Goal: Check status: Check status

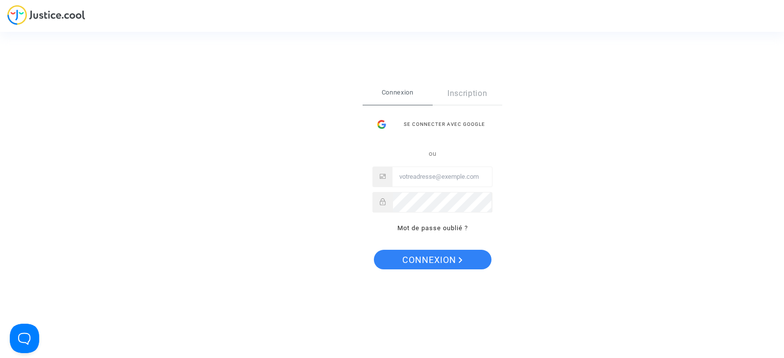
click at [424, 177] on input "Email" at bounding box center [443, 177] width 100 height 20
type input "cr.dispute@finnair.com"
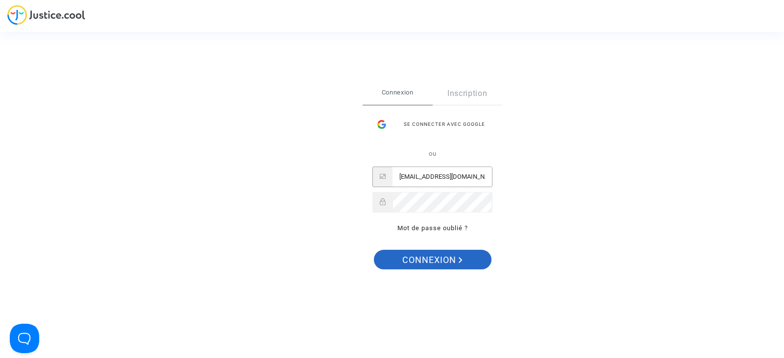
click at [455, 251] on span "Connexion" at bounding box center [432, 260] width 60 height 21
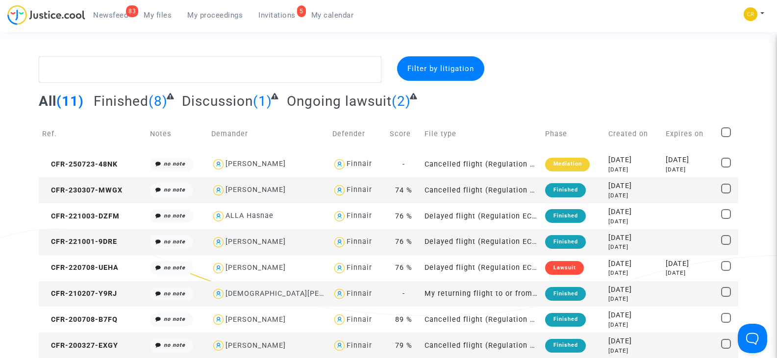
click at [115, 17] on span "Newsfeed" at bounding box center [110, 15] width 35 height 9
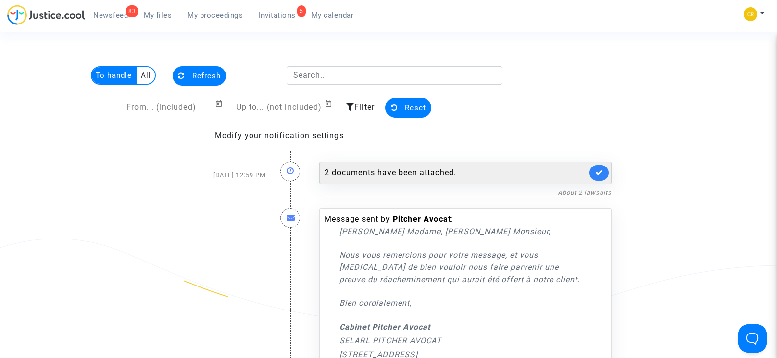
click at [601, 177] on link at bounding box center [599, 173] width 20 height 16
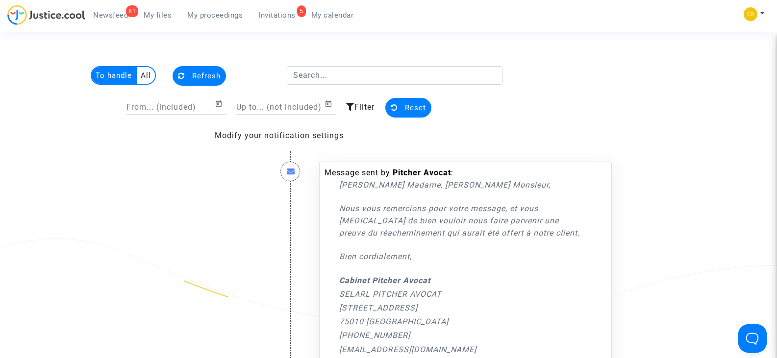
click at [115, 15] on span "Newsfeed" at bounding box center [110, 15] width 35 height 9
click at [150, 75] on multi-toggle-item "All" at bounding box center [146, 75] width 18 height 17
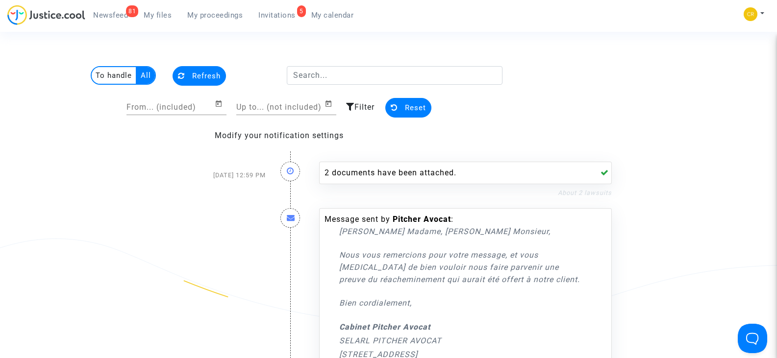
click at [586, 194] on link "About 2 lawsuits" at bounding box center [585, 192] width 54 height 7
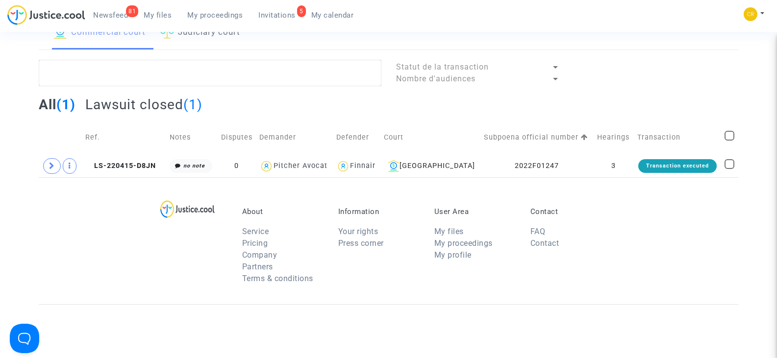
scroll to position [98, 0]
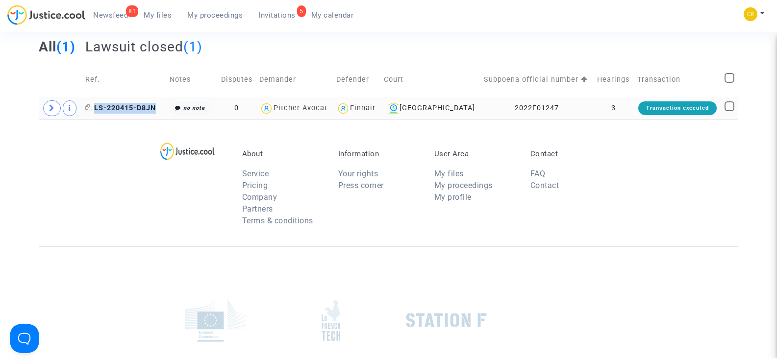
drag, startPoint x: 159, startPoint y: 108, endPoint x: 99, endPoint y: 112, distance: 60.4
click at [99, 112] on span "LS-220415-D8JN" at bounding box center [120, 108] width 71 height 8
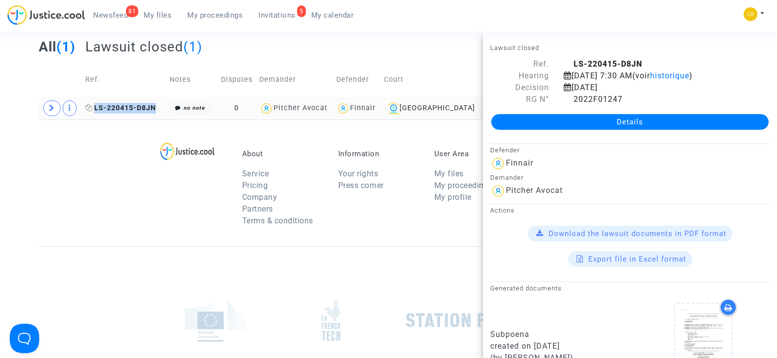
copy span "LS-220415-D8JN"
click at [171, 216] on div at bounding box center [196, 191] width 77 height 82
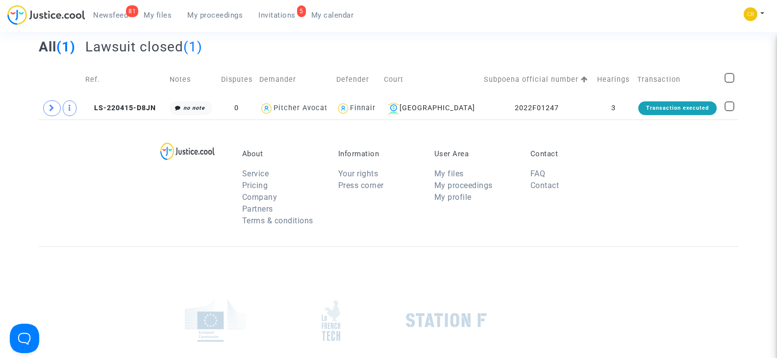
click at [160, 48] on h2 "Lawsuit closed (1)" at bounding box center [143, 46] width 117 height 17
click at [54, 45] on h2 "All (1)" at bounding box center [57, 46] width 36 height 17
click at [145, 47] on h2 "Lawsuit closed (1)" at bounding box center [143, 46] width 117 height 17
click at [50, 49] on h2 "All (1)" at bounding box center [57, 46] width 36 height 17
